Goal: Information Seeking & Learning: Compare options

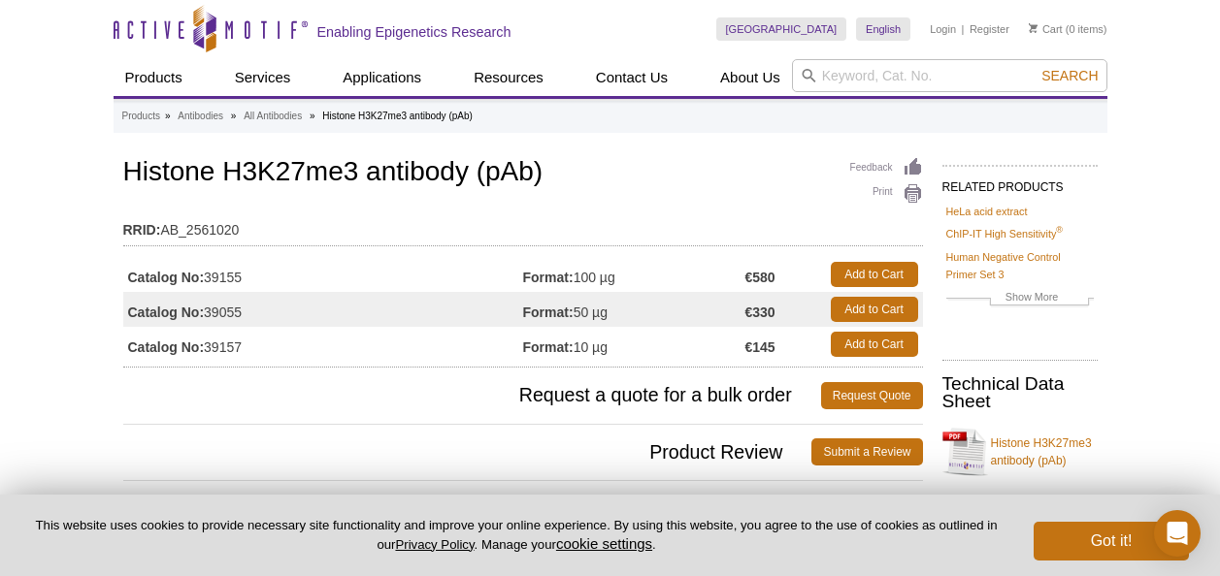
click at [629, 279] on td "Format: 100 µg" at bounding box center [634, 274] width 222 height 35
drag, startPoint x: 742, startPoint y: 270, endPoint x: 792, endPoint y: 277, distance: 50.0
click at [792, 277] on tr "Catalog No: 39155 Format: 100 µg €580 Add to Cart" at bounding box center [523, 274] width 800 height 35
drag, startPoint x: 792, startPoint y: 277, endPoint x: 763, endPoint y: 276, distance: 29.1
copy tr "100 µg €580"
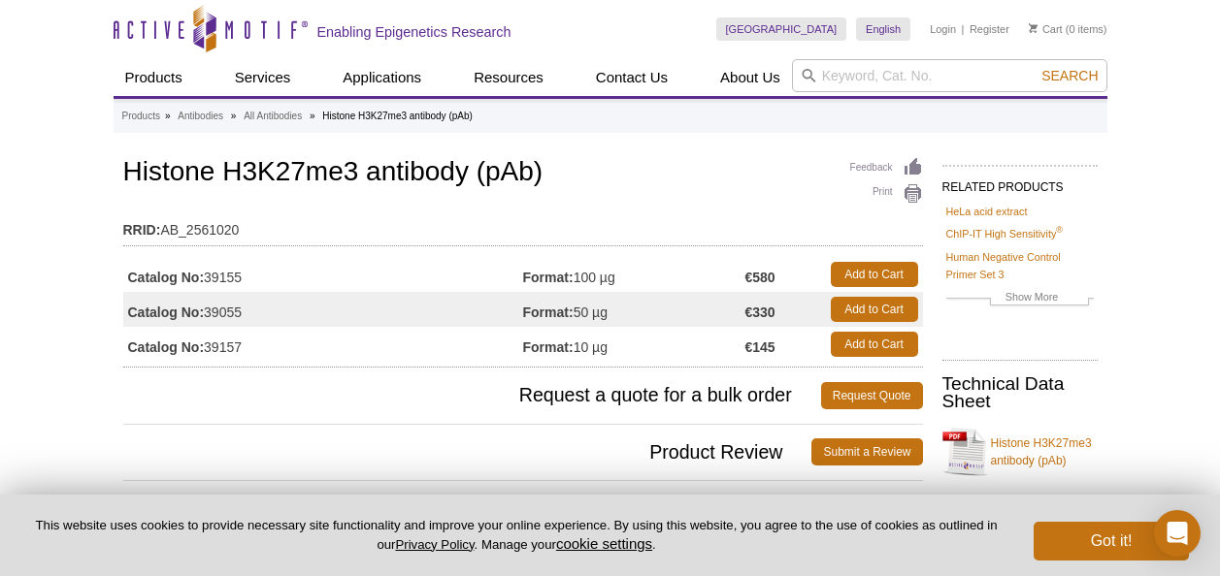
click at [731, 203] on div "Feedback Print Histone H3K27me3 antibody (pAb) RRID: AB_2561020 Catalog No: 391…" at bounding box center [523, 260] width 800 height 214
drag, startPoint x: 603, startPoint y: 279, endPoint x: 618, endPoint y: 280, distance: 15.6
click at [618, 280] on td "Format: 100 µg" at bounding box center [634, 274] width 222 height 35
copy td "µg"
drag, startPoint x: 230, startPoint y: 172, endPoint x: 359, endPoint y: 171, distance: 129.1
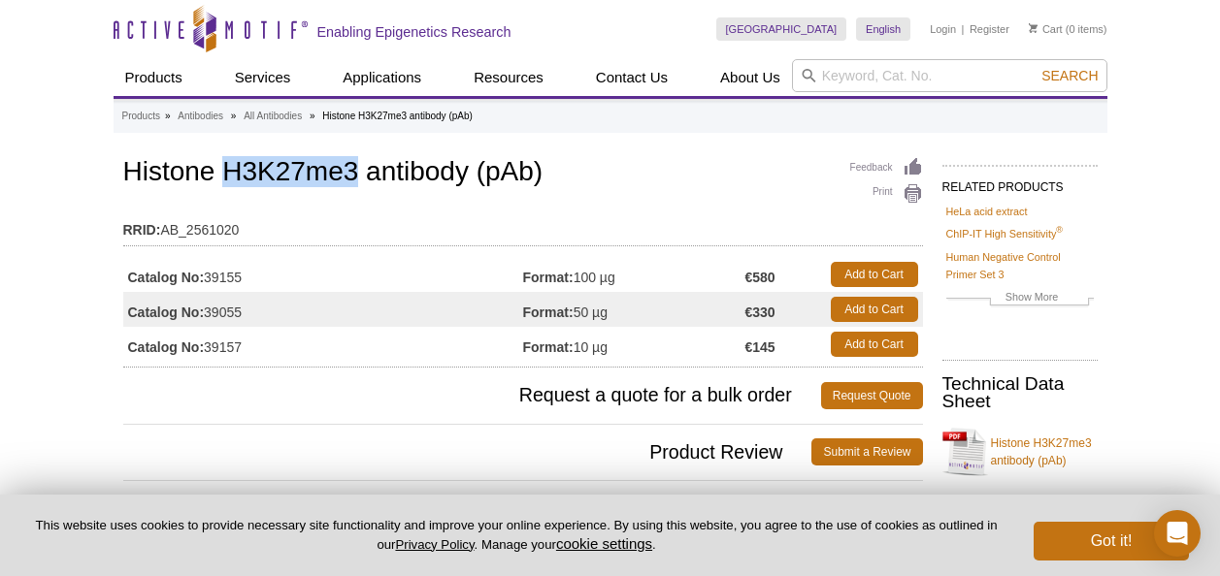
click at [359, 171] on h1 "Histone H3K27me3 antibody (pAb)" at bounding box center [523, 173] width 800 height 33
copy h1 "H3K27me3"
click at [446, 231] on td "RRID: AB_2561020" at bounding box center [523, 225] width 800 height 31
click at [292, 119] on link "All Antibodies" at bounding box center [273, 116] width 58 height 17
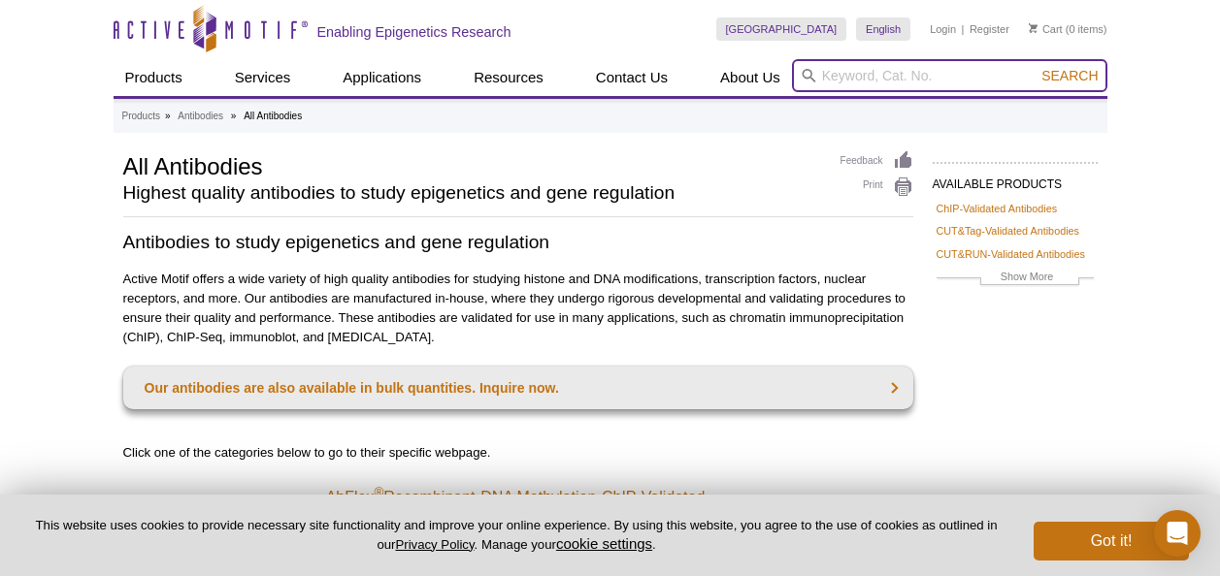
click at [857, 90] on input "search" at bounding box center [949, 75] width 315 height 33
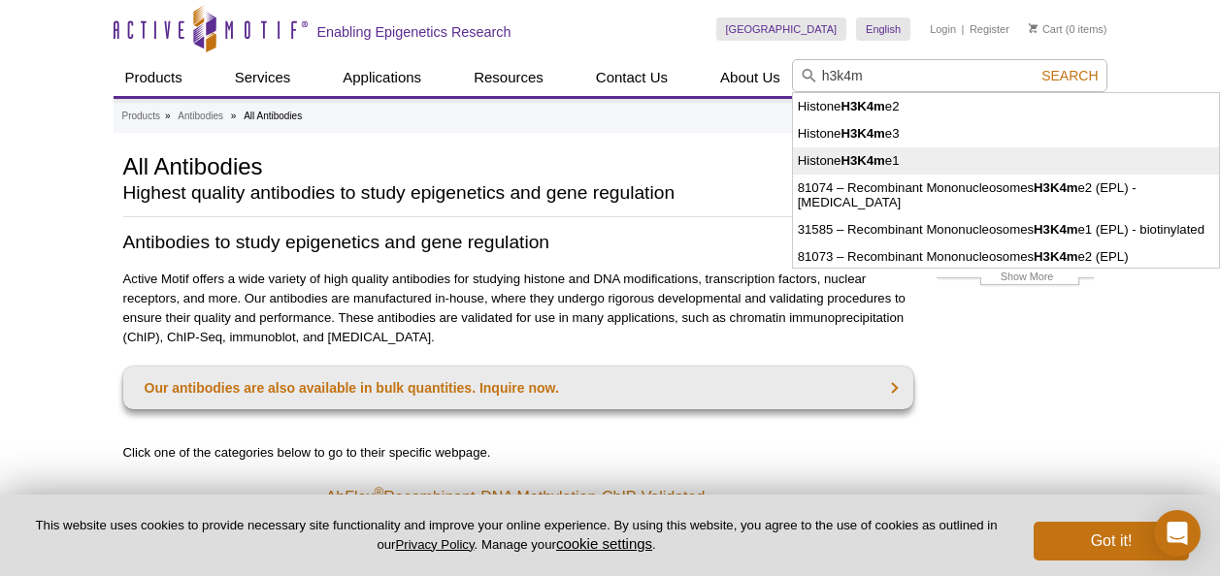
click at [871, 158] on strong "H3K4m" at bounding box center [862, 160] width 44 height 15
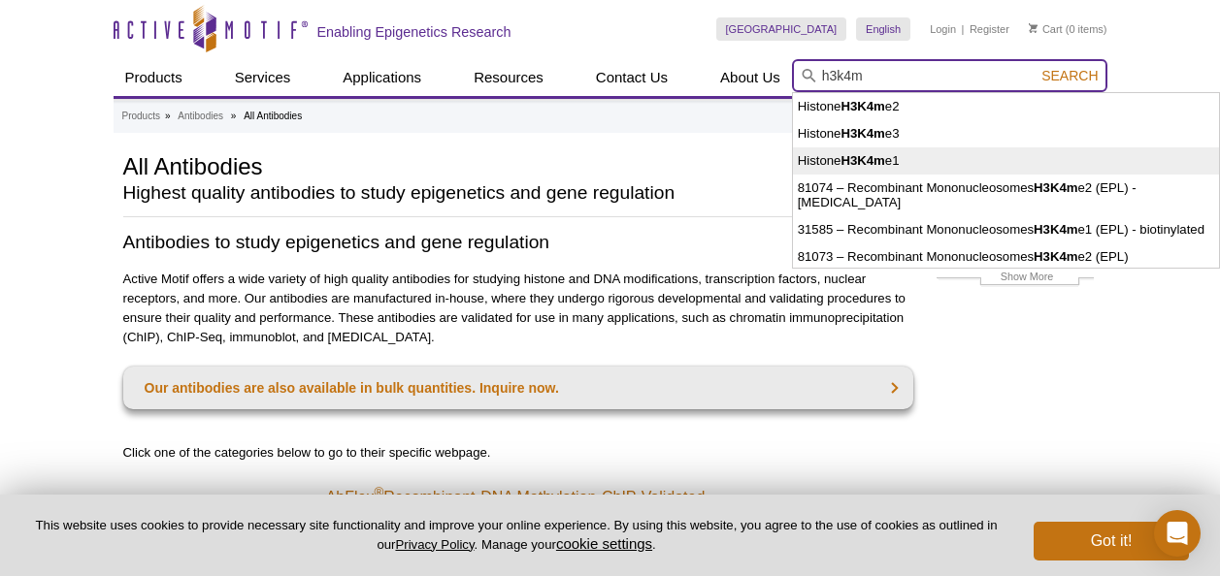
type input "Histone H3K4me1"
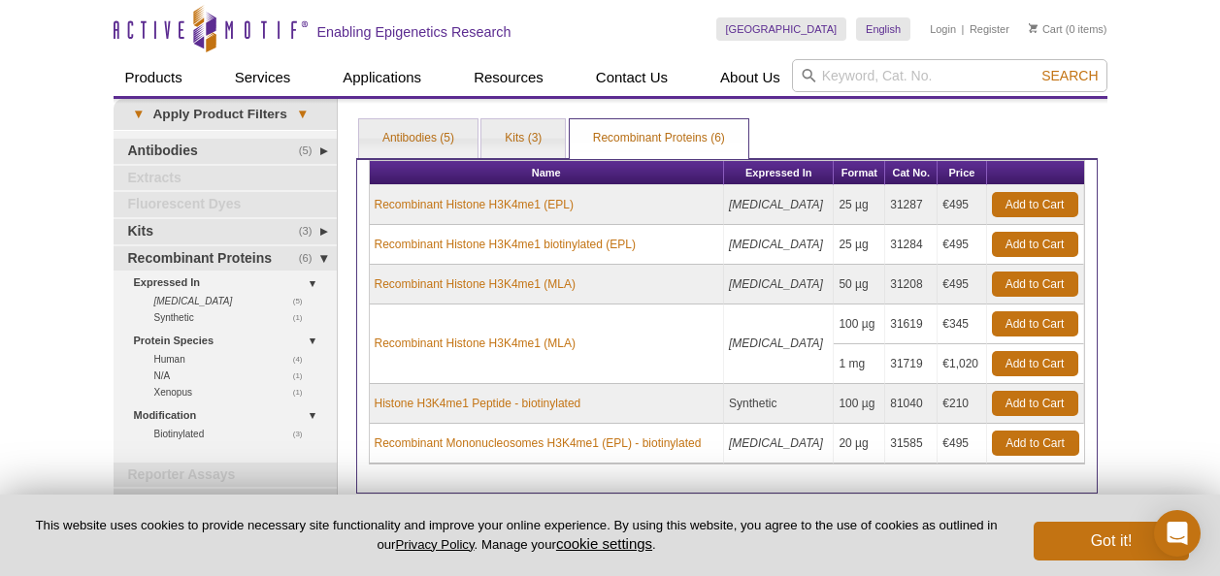
drag, startPoint x: 965, startPoint y: 207, endPoint x: 941, endPoint y: 208, distance: 24.3
click at [941, 208] on td "€495" at bounding box center [961, 205] width 49 height 40
click at [971, 328] on td "€345" at bounding box center [961, 325] width 49 height 40
click at [435, 133] on link "Antibodies (5)" at bounding box center [418, 138] width 118 height 39
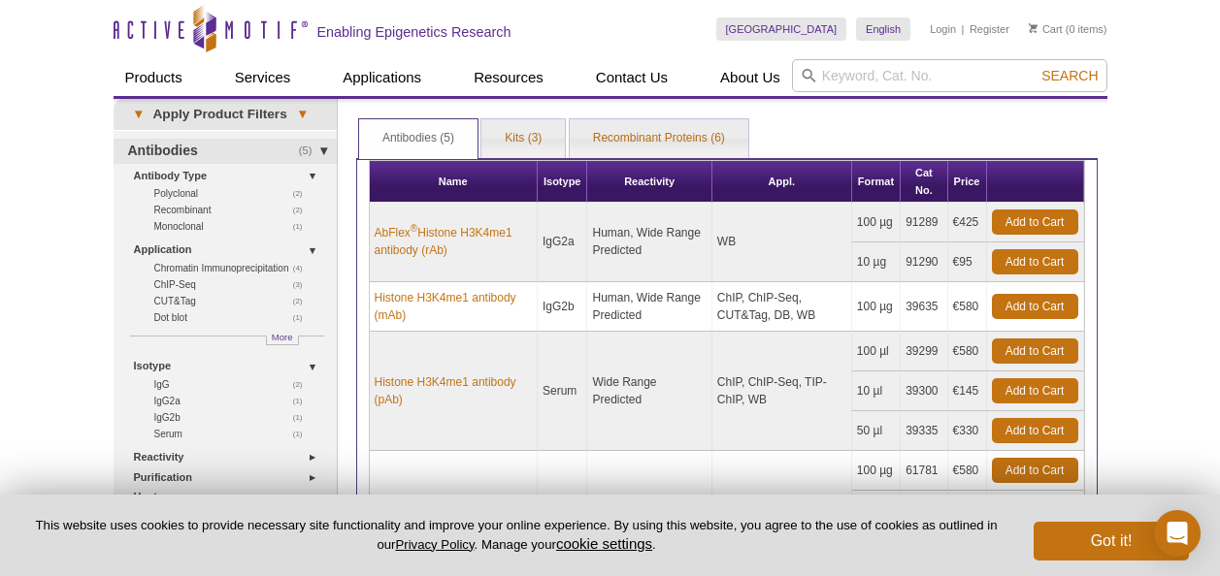
drag, startPoint x: 981, startPoint y: 224, endPoint x: 945, endPoint y: 220, distance: 36.1
click at [945, 220] on tr "AbFlex ® Histone H3K4me1 antibody (rAb) IgG2a Human, Wide Range Predicted WB 10…" at bounding box center [727, 223] width 714 height 40
copy tr "€425"
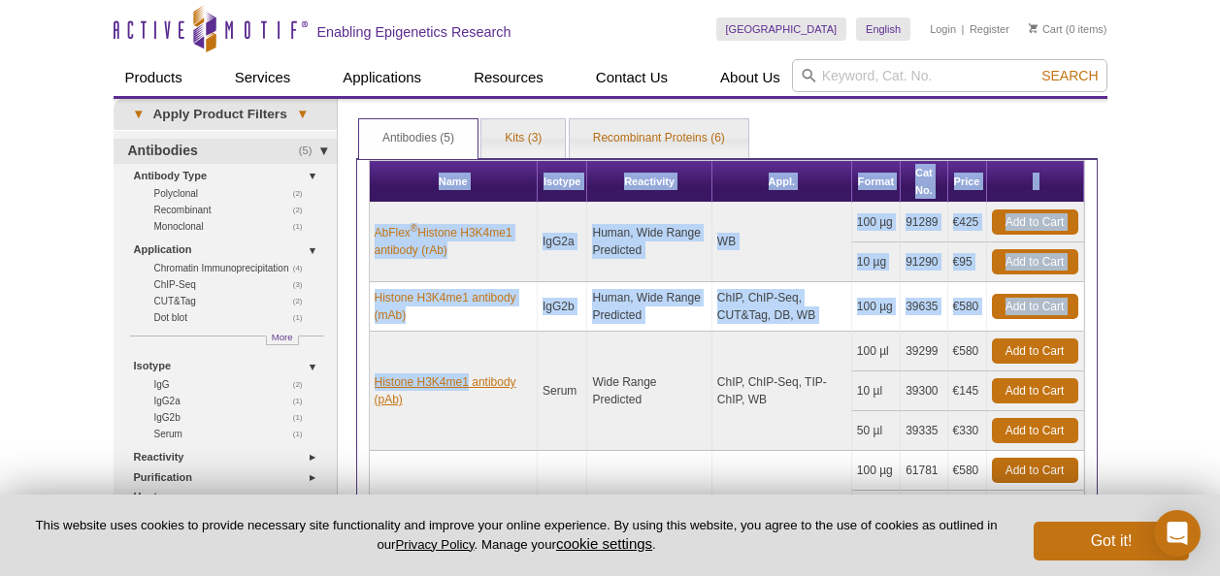
drag, startPoint x: 359, startPoint y: 379, endPoint x: 468, endPoint y: 388, distance: 109.0
click at [468, 388] on div "Name Isotype Reactivity Appl. Format Cat No. Price AbFlex ® Histone H3K4me1 ant…" at bounding box center [726, 419] width 741 height 522
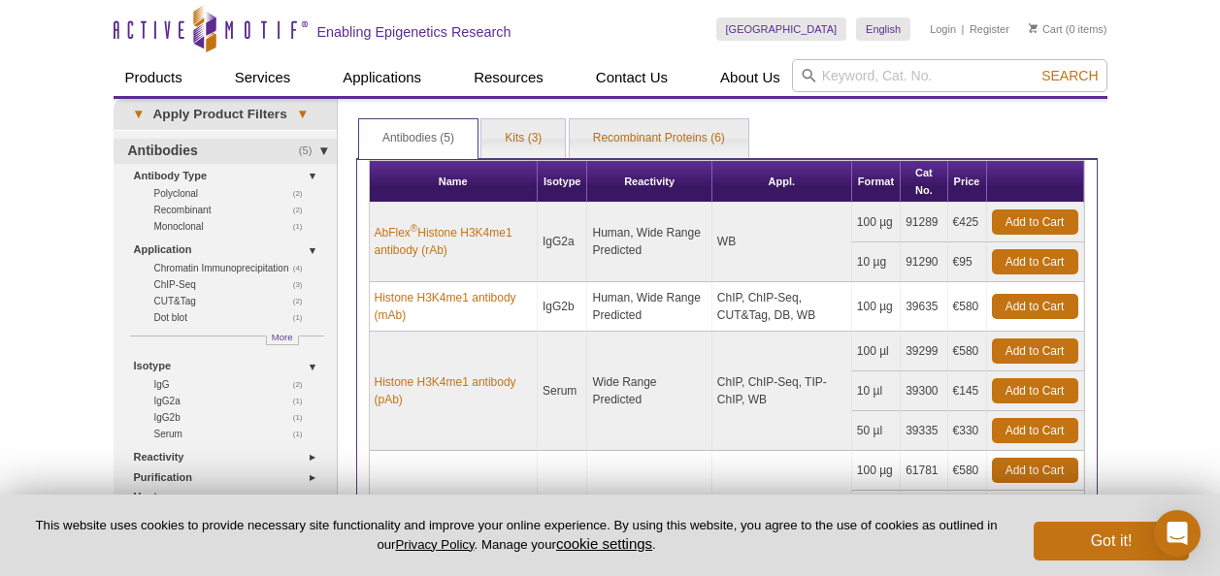
drag, startPoint x: 468, startPoint y: 388, endPoint x: 463, endPoint y: 419, distance: 31.4
click at [463, 419] on td "Histone H3K4me1 antibody (pAb)" at bounding box center [454, 391] width 168 height 119
